Goal: Information Seeking & Learning: Learn about a topic

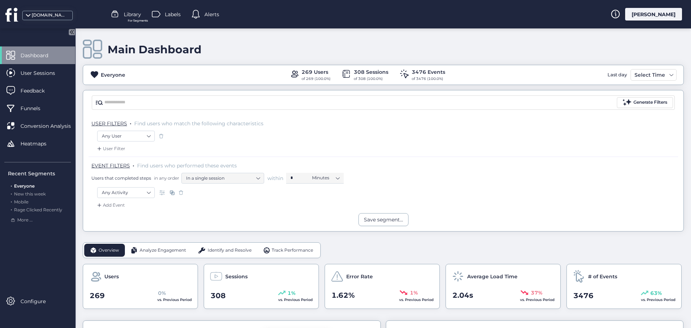
scroll to position [108, 0]
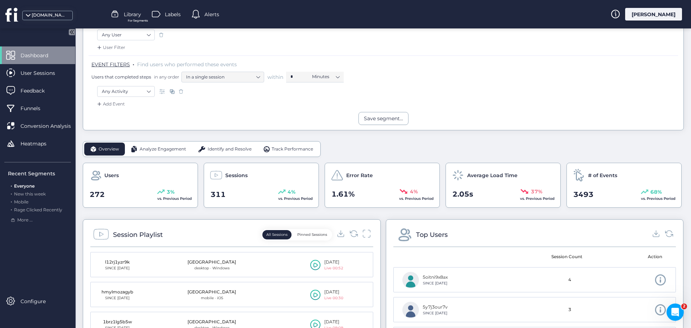
scroll to position [144, 0]
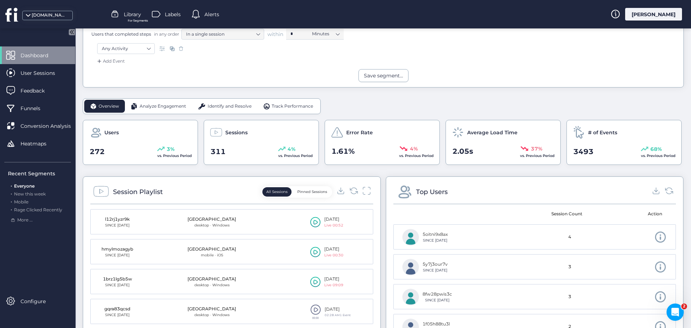
click at [174, 106] on span "Analyze Engagement" at bounding box center [163, 106] width 46 height 7
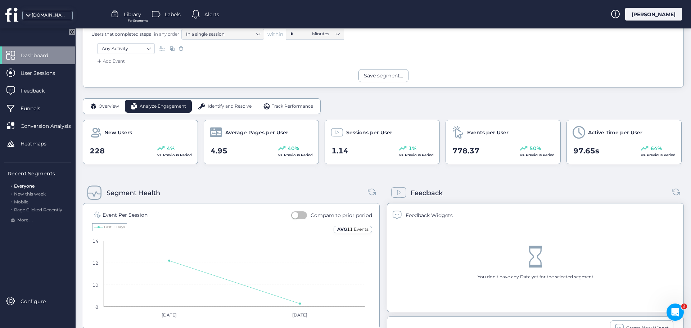
click at [232, 106] on span "Identify and Resolve" at bounding box center [230, 106] width 44 height 7
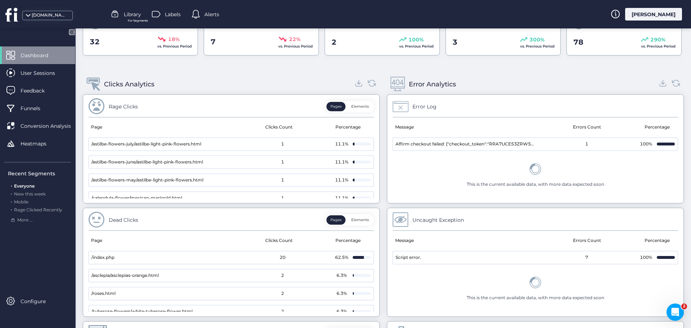
scroll to position [252, 0]
click at [354, 83] on icon at bounding box center [359, 85] width 10 height 10
click at [495, 91] on div "Error Analytics" at bounding box center [535, 86] width 297 height 20
click at [658, 87] on icon at bounding box center [663, 85] width 10 height 10
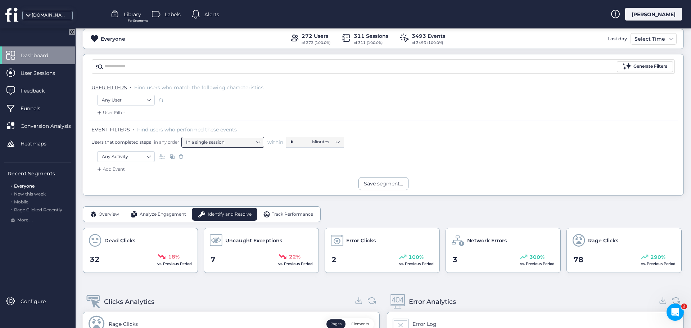
scroll to position [0, 0]
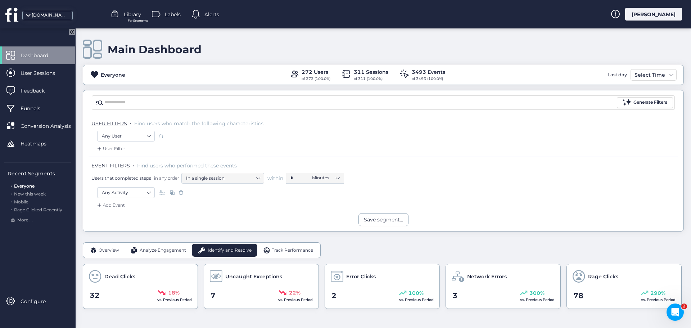
click at [276, 248] on span "Track Performance" at bounding box center [292, 250] width 41 height 7
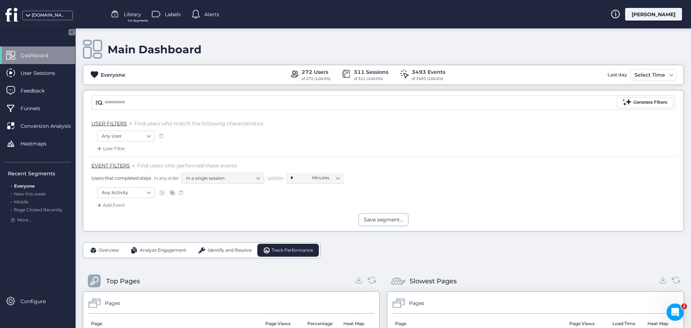
scroll to position [144, 0]
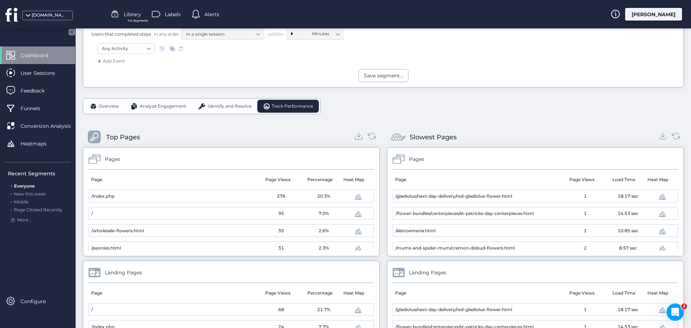
click at [354, 133] on icon at bounding box center [359, 136] width 10 height 10
click at [659, 136] on icon at bounding box center [663, 136] width 10 height 10
